Goal: Task Accomplishment & Management: Complete application form

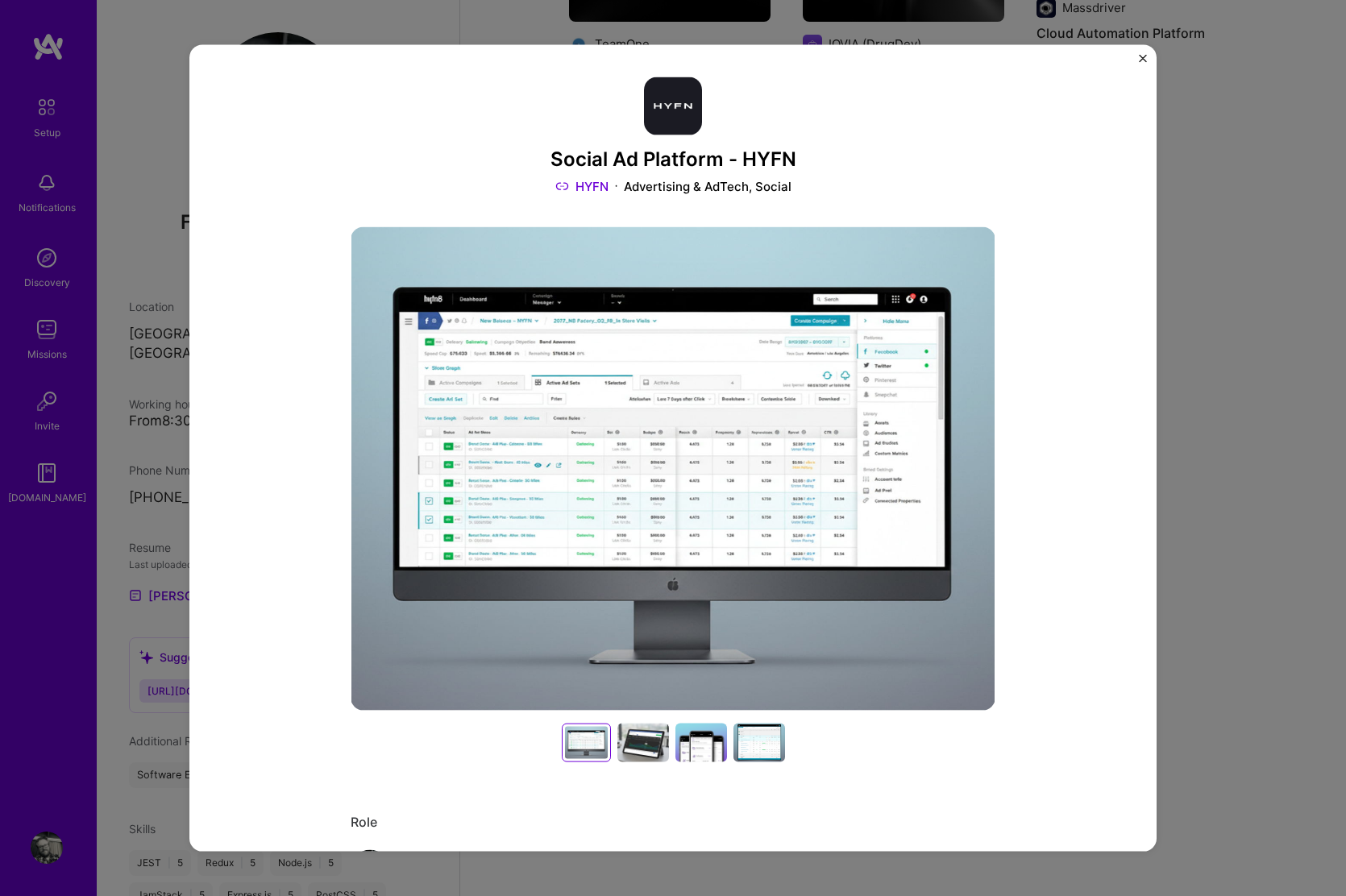
click at [1141, 60] on img "Close" at bounding box center [1143, 58] width 8 height 8
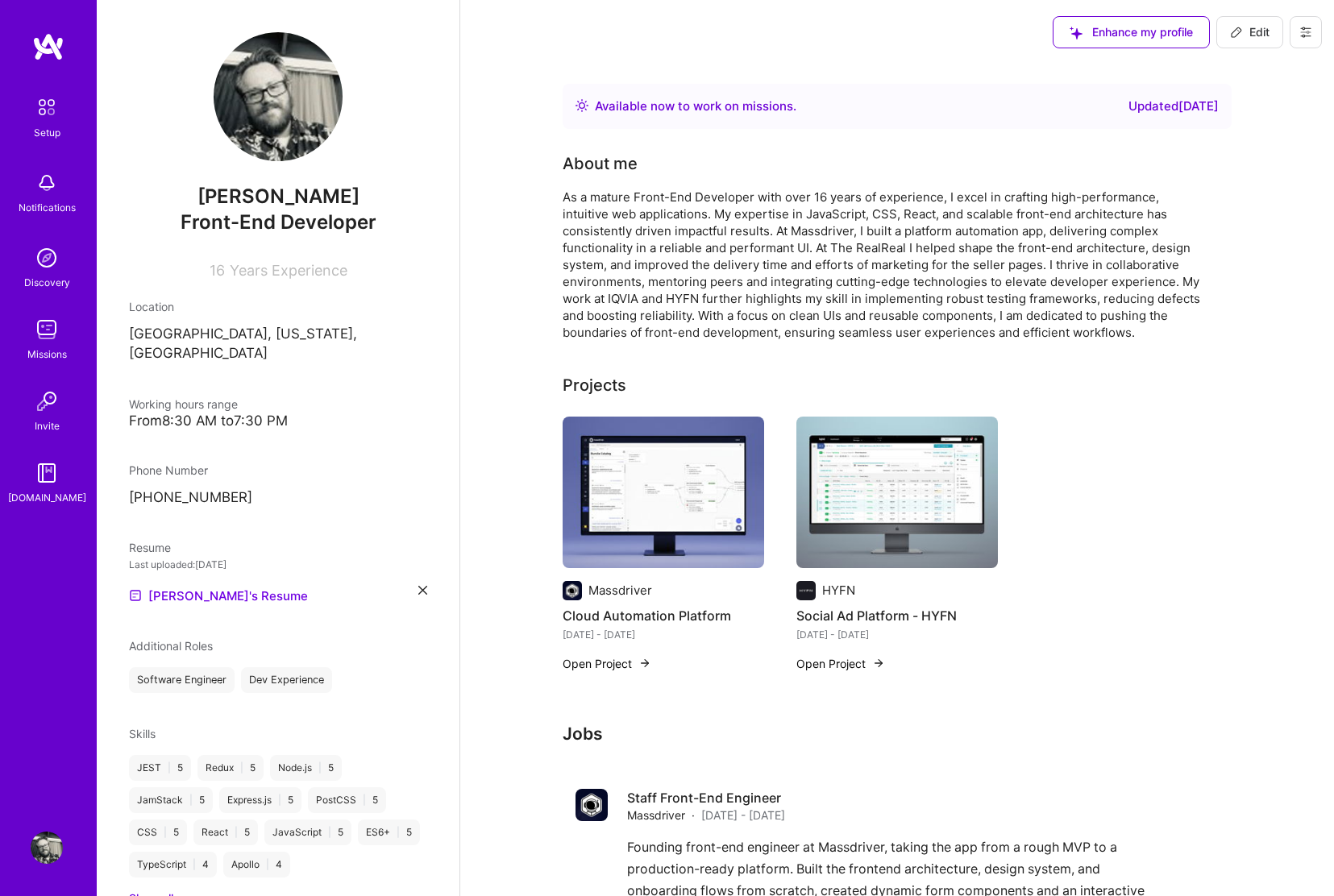
scroll to position [1444, 0]
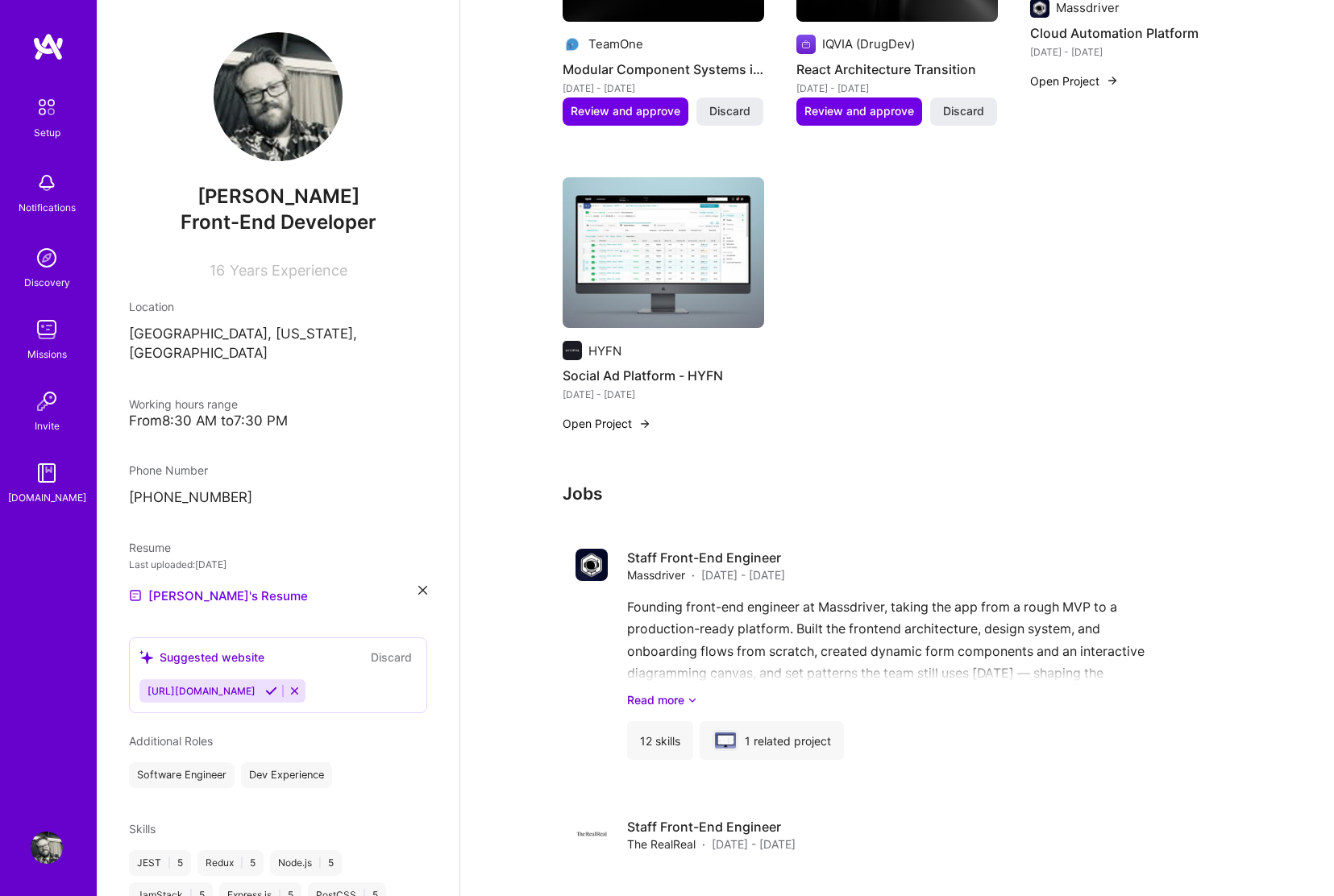
click at [48, 261] on img at bounding box center [47, 258] width 32 height 32
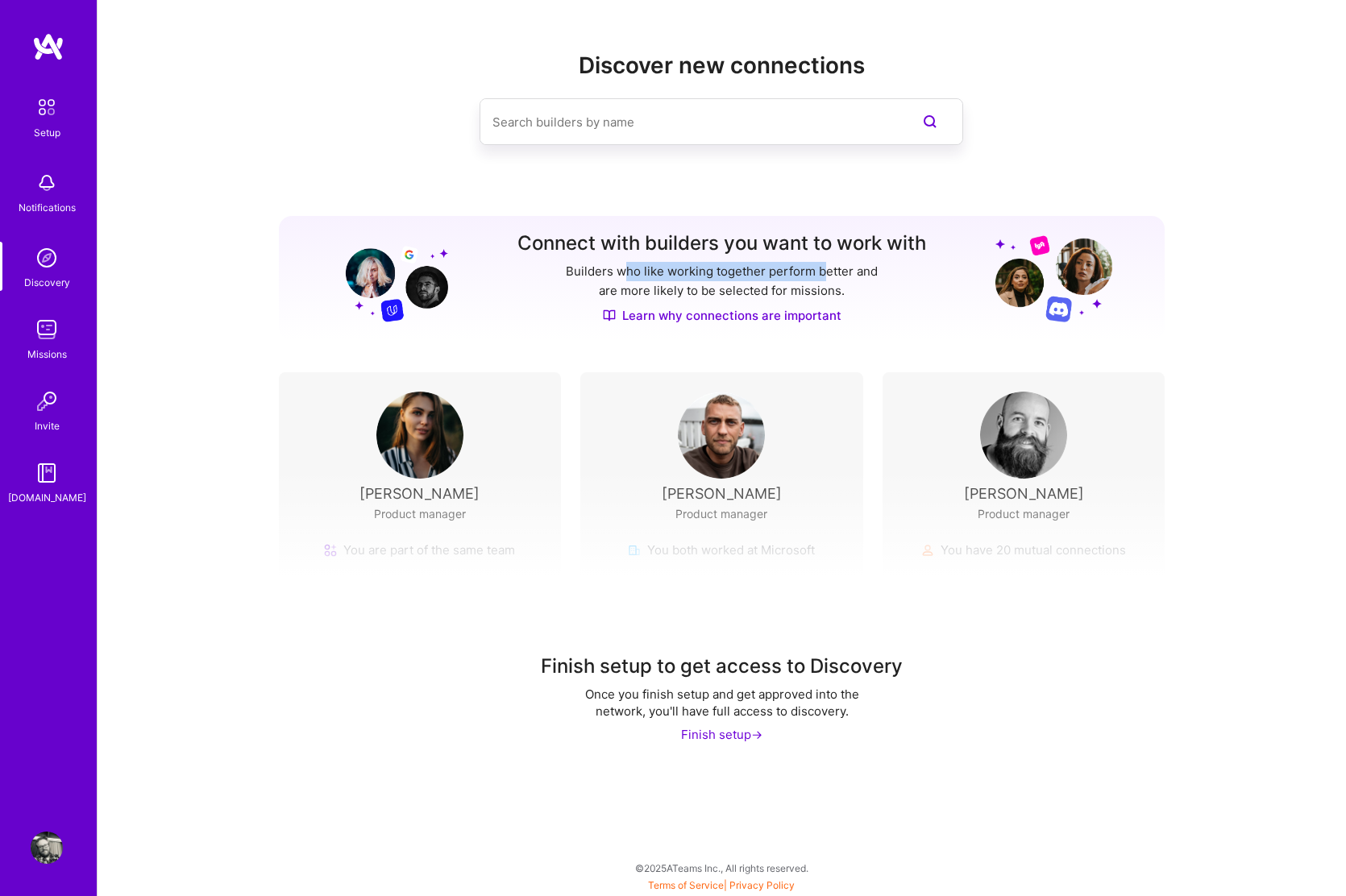
drag, startPoint x: 650, startPoint y: 269, endPoint x: 830, endPoint y: 278, distance: 180.2
click at [830, 277] on p "Builders who like working together perform better and are more likely to be sel…" at bounding box center [722, 280] width 319 height 38
click at [828, 267] on p "Builders who like working together perform better and are more likely to be sel…" at bounding box center [722, 280] width 319 height 38
click at [738, 126] on input at bounding box center [689, 122] width 394 height 41
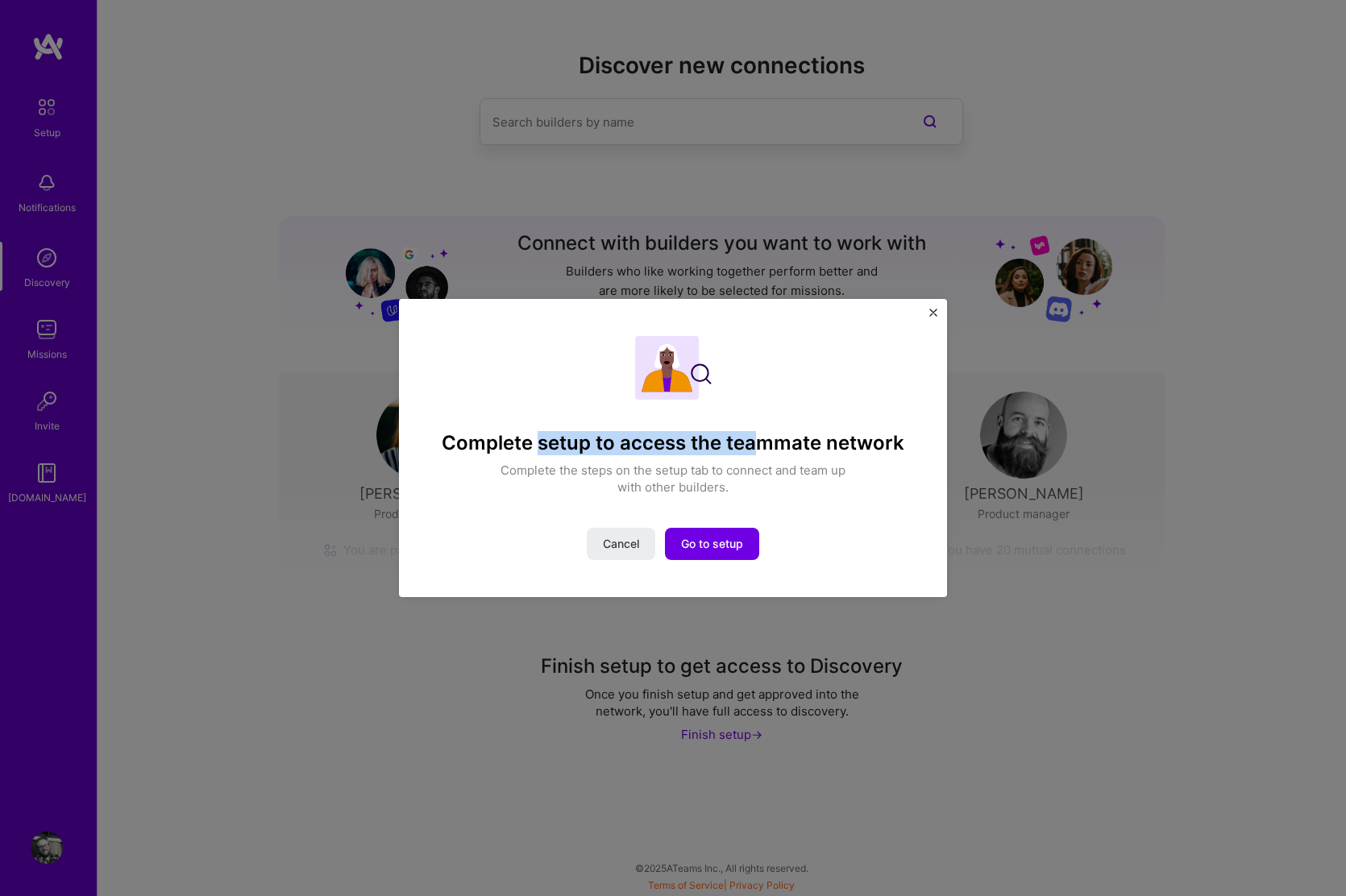
drag, startPoint x: 541, startPoint y: 444, endPoint x: 757, endPoint y: 444, distance: 216.0
click at [757, 444] on h4 "Complete setup to access the teammate network" at bounding box center [672, 443] width 462 height 23
click at [768, 447] on h4 "Complete setup to access the teammate network" at bounding box center [672, 443] width 462 height 23
click at [719, 540] on span "Go to setup" at bounding box center [711, 544] width 62 height 16
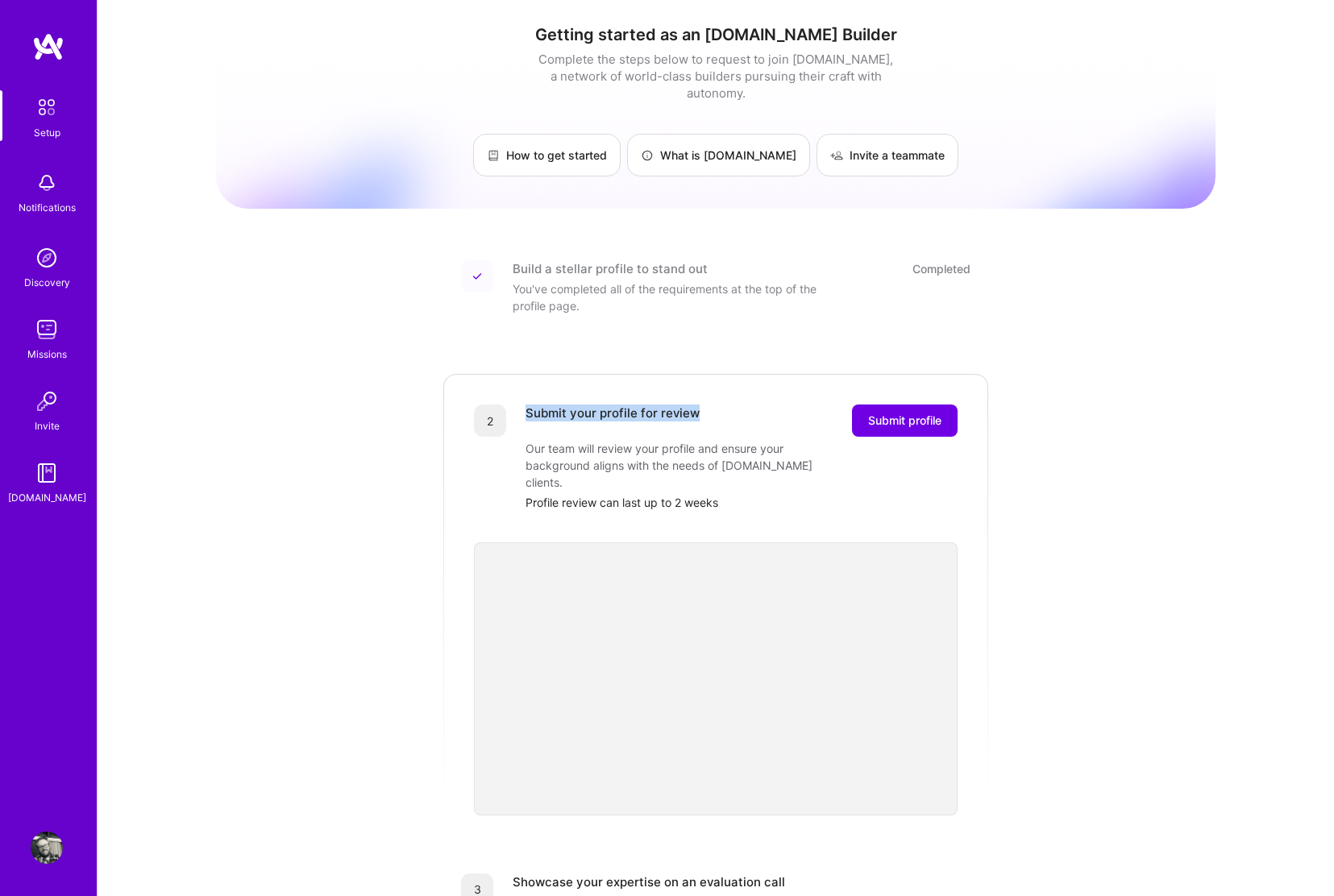
drag, startPoint x: 580, startPoint y: 394, endPoint x: 756, endPoint y: 389, distance: 176.1
click at [756, 405] on div "Submit your profile for review Submit profile" at bounding box center [742, 421] width 432 height 32
click at [43, 330] on img at bounding box center [47, 329] width 32 height 32
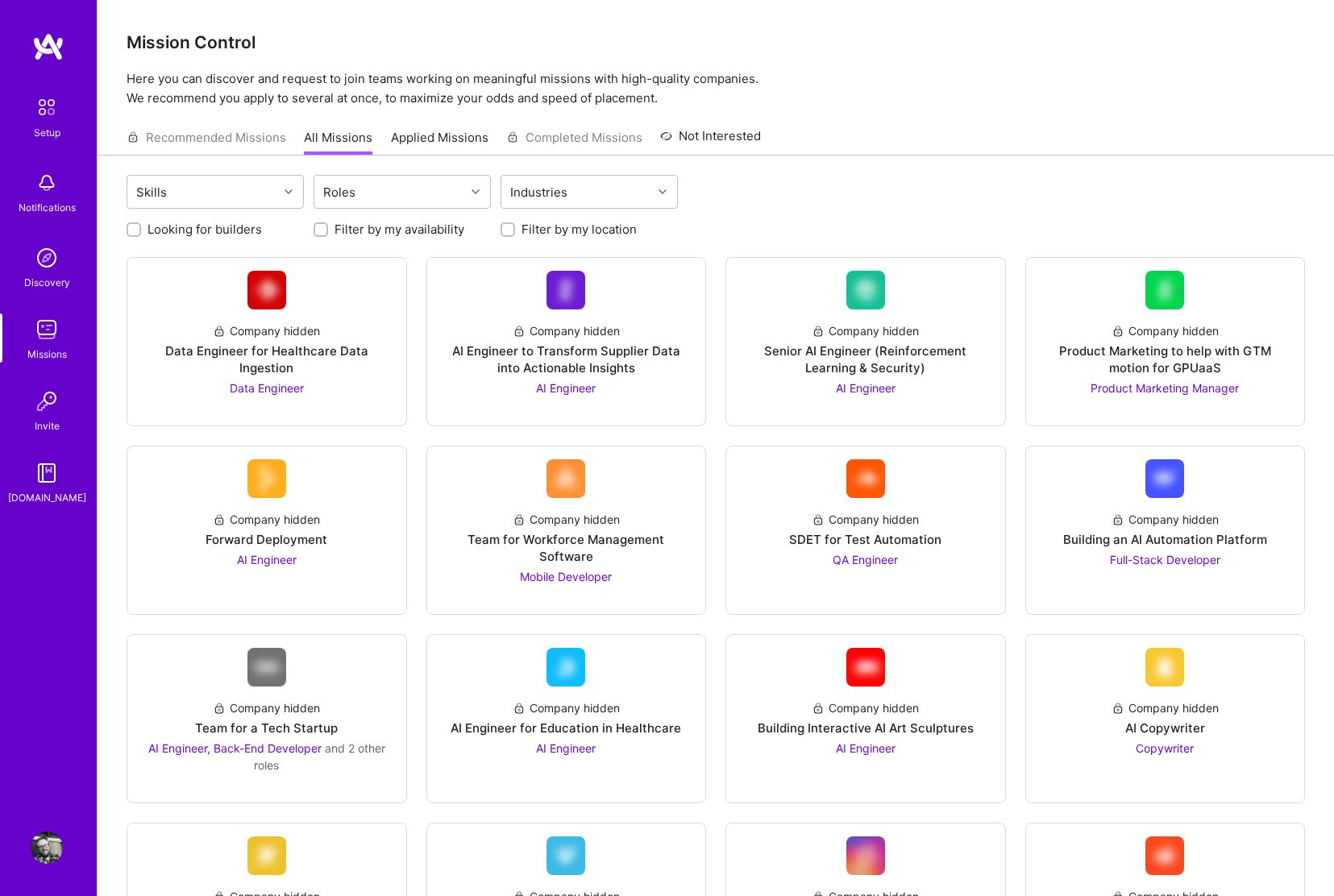
click at [62, 115] on img at bounding box center [47, 107] width 34 height 34
